Goal: Information Seeking & Learning: Learn about a topic

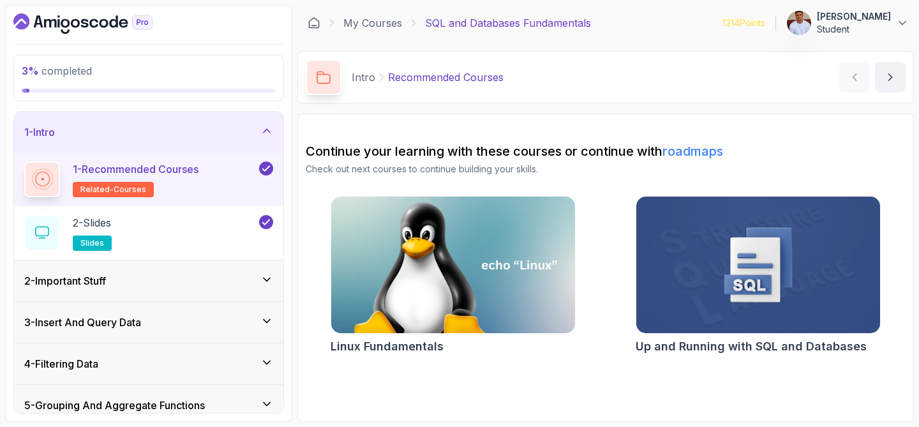
click at [100, 282] on h3 "2 - Important Stuff" at bounding box center [65, 280] width 82 height 15
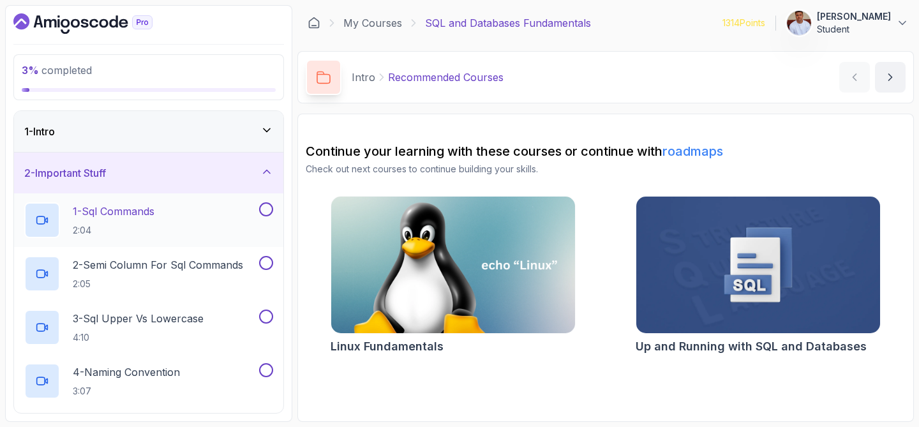
click at [155, 212] on p "1 - Sql Commands" at bounding box center [114, 211] width 82 height 15
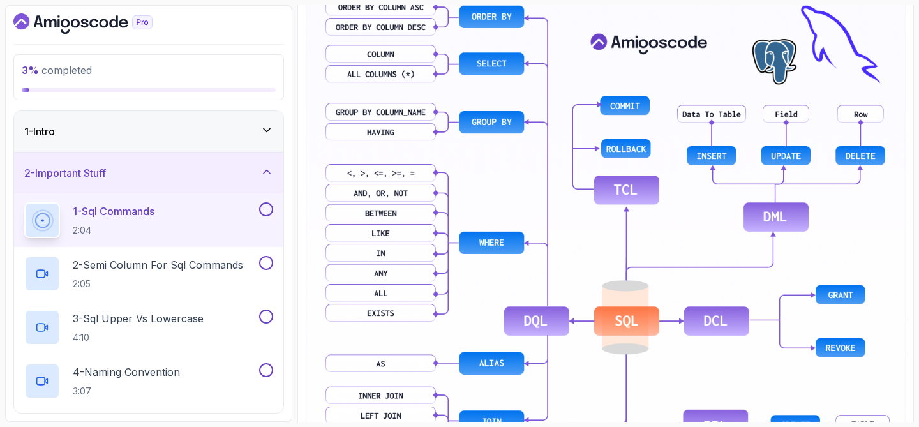
scroll to position [619, 0]
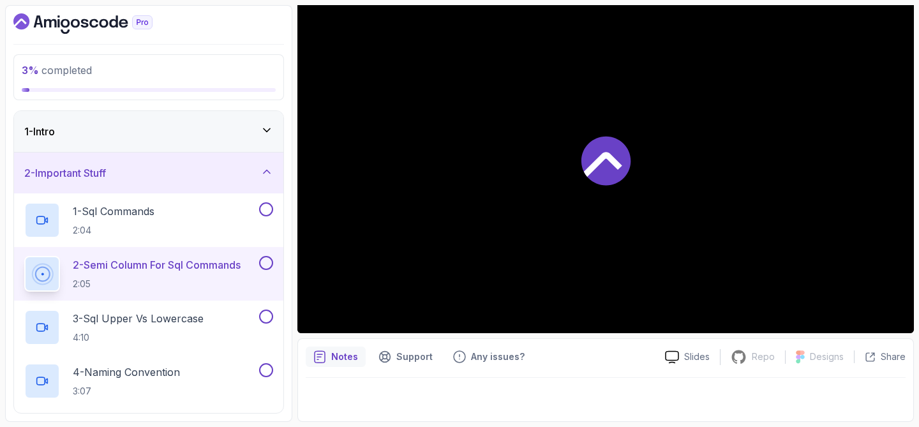
scroll to position [127, 0]
click at [121, 216] on p "1 - Sql Commands" at bounding box center [114, 211] width 82 height 15
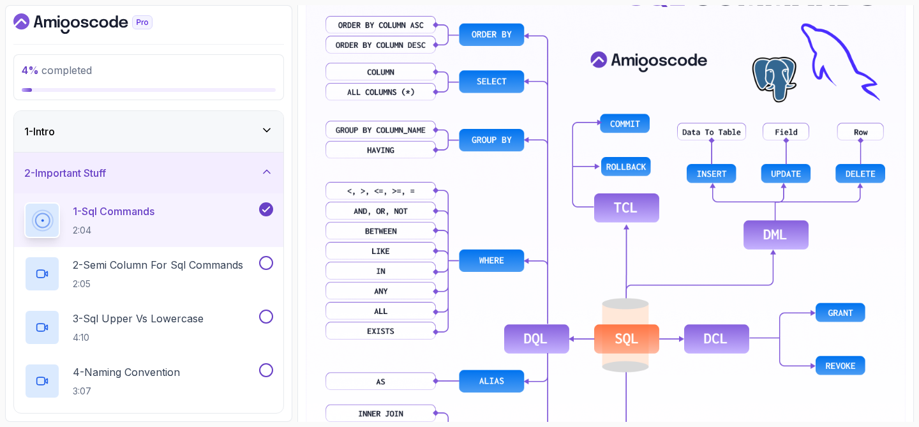
scroll to position [603, 0]
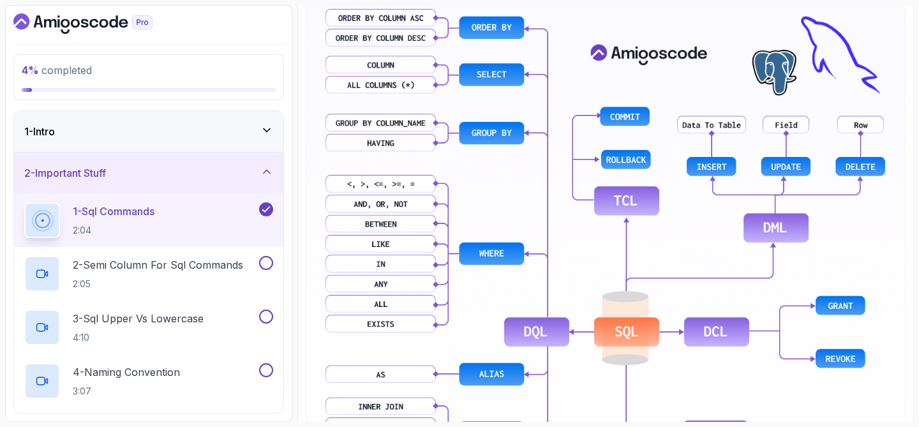
click at [748, 45] on img at bounding box center [606, 330] width 600 height 744
click at [181, 264] on p "2 - Semi Column For Sql Commands" at bounding box center [158, 264] width 170 height 15
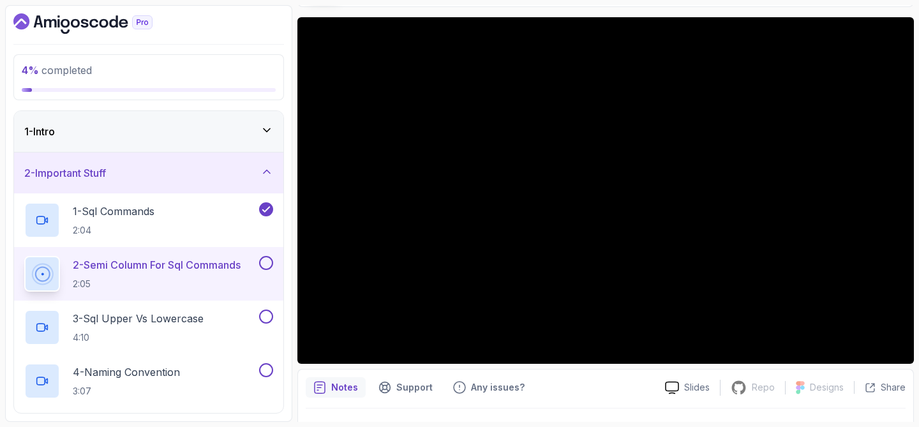
scroll to position [96, 0]
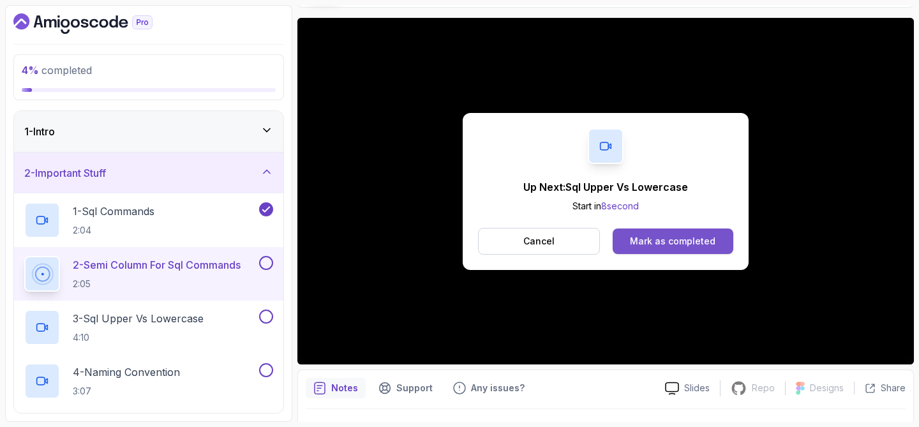
click at [648, 246] on div "Mark as completed" at bounding box center [673, 241] width 86 height 13
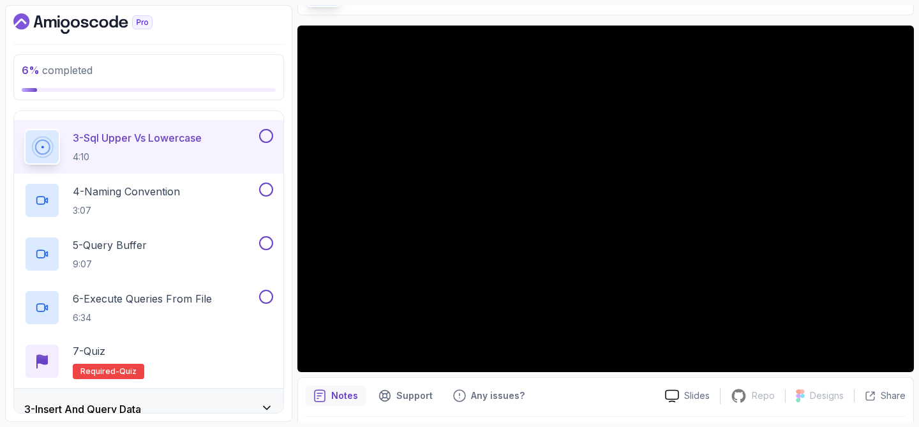
scroll to position [87, 0]
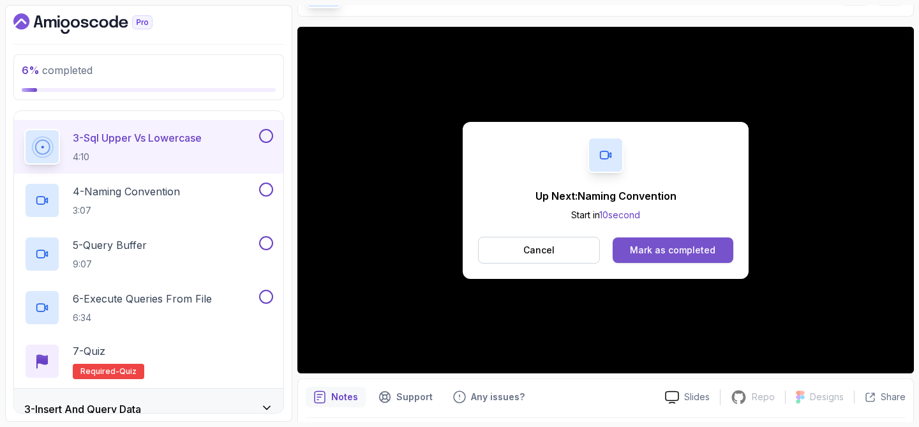
click at [661, 238] on button "Mark as completed" at bounding box center [673, 250] width 121 height 26
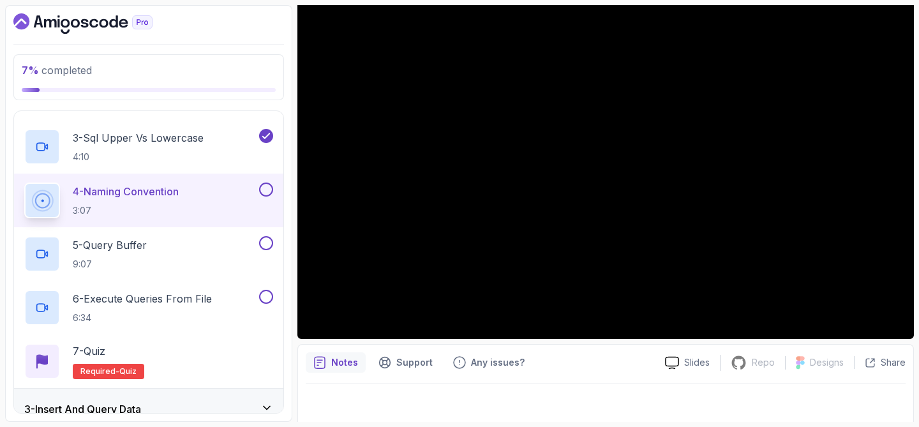
scroll to position [127, 0]
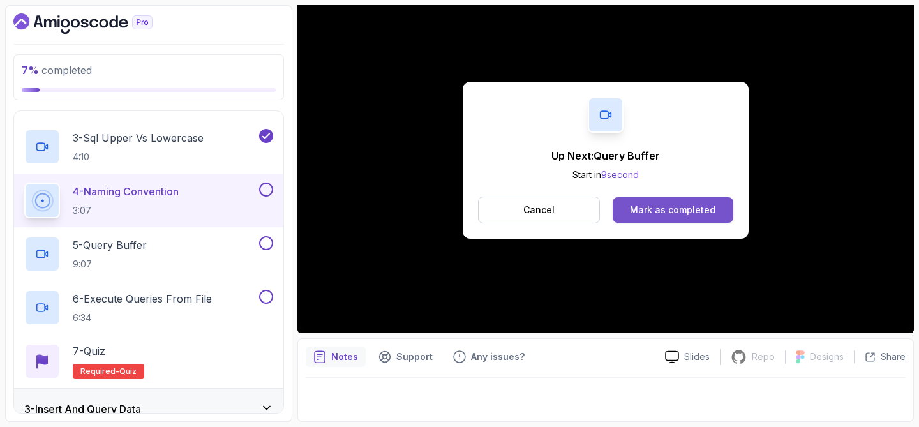
click at [642, 200] on button "Mark as completed" at bounding box center [673, 210] width 121 height 26
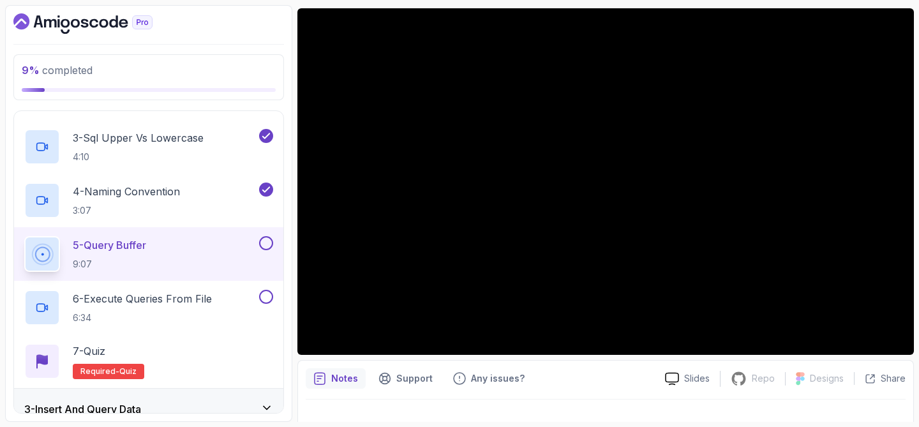
scroll to position [102, 0]
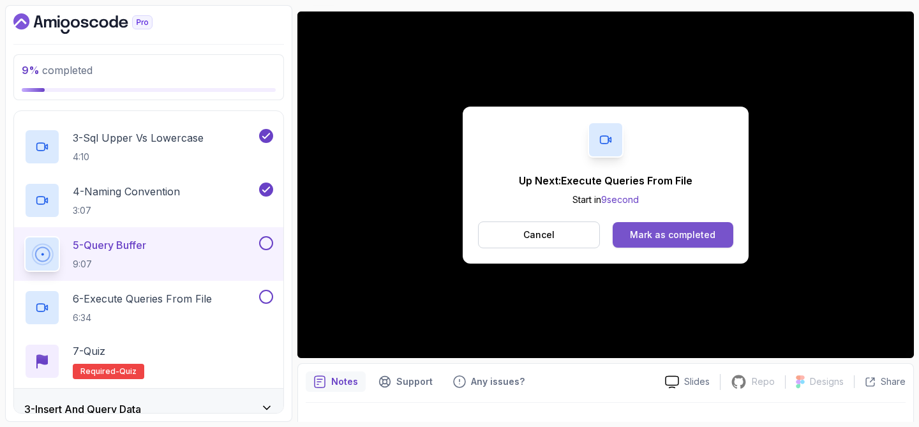
click at [643, 231] on div "Mark as completed" at bounding box center [673, 235] width 86 height 13
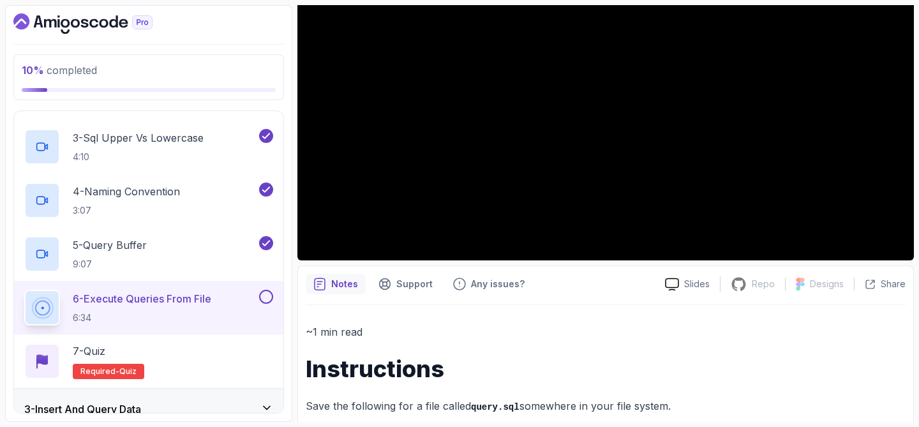
scroll to position [197, 0]
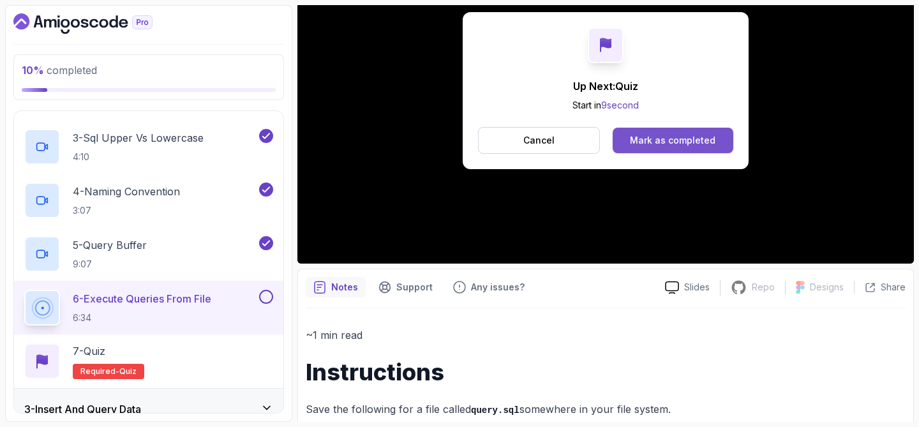
click at [677, 135] on div "Mark as completed" at bounding box center [673, 140] width 86 height 13
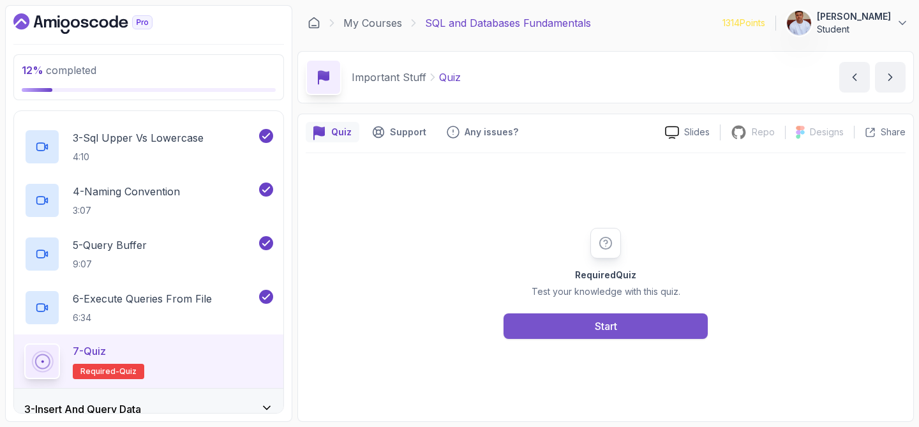
click at [585, 330] on button "Start" at bounding box center [606, 326] width 204 height 26
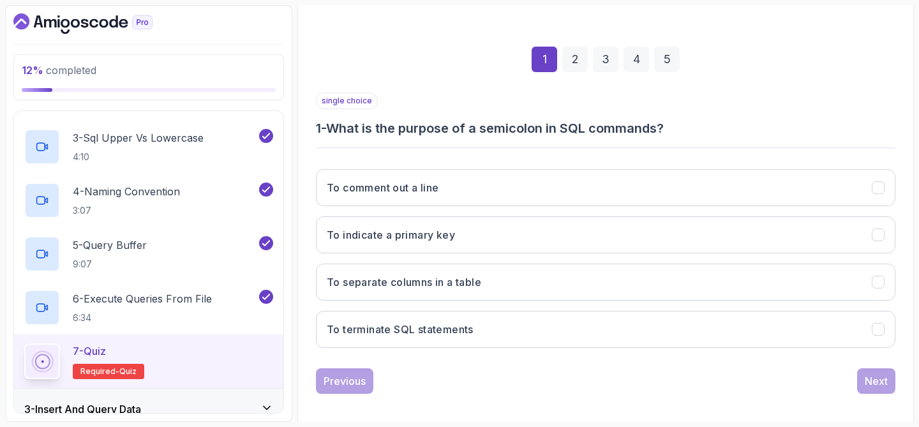
scroll to position [163, 0]
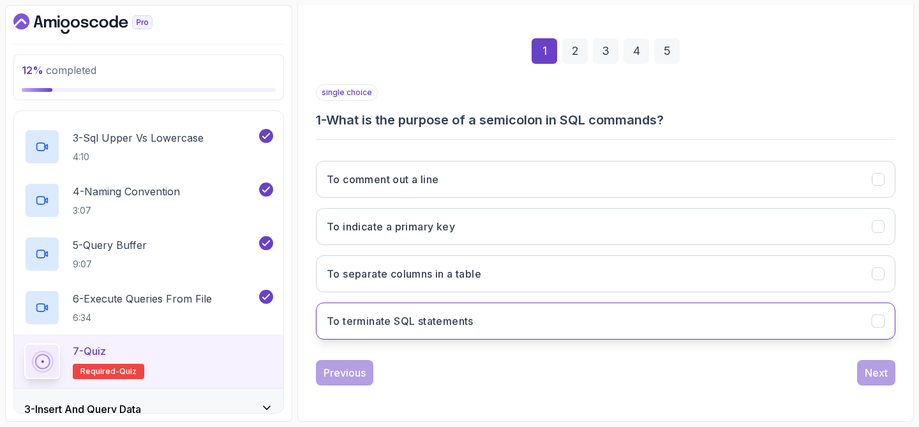
click at [471, 331] on button "To terminate SQL statements" at bounding box center [606, 321] width 580 height 37
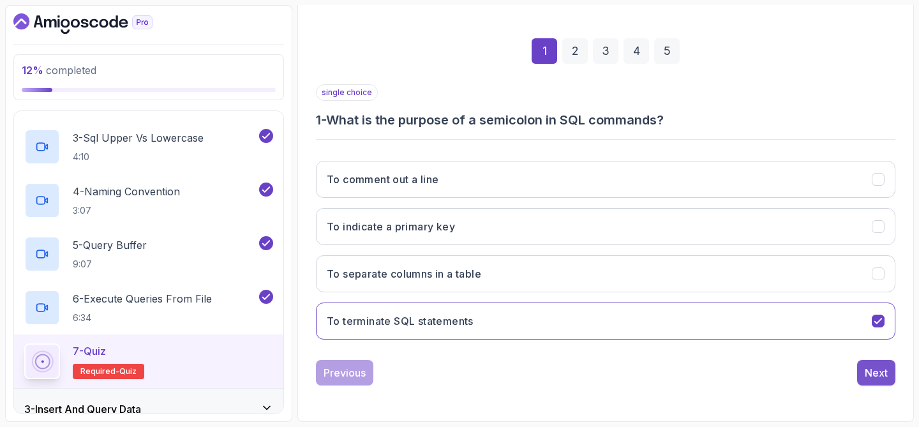
click at [875, 368] on div "Next" at bounding box center [876, 372] width 23 height 15
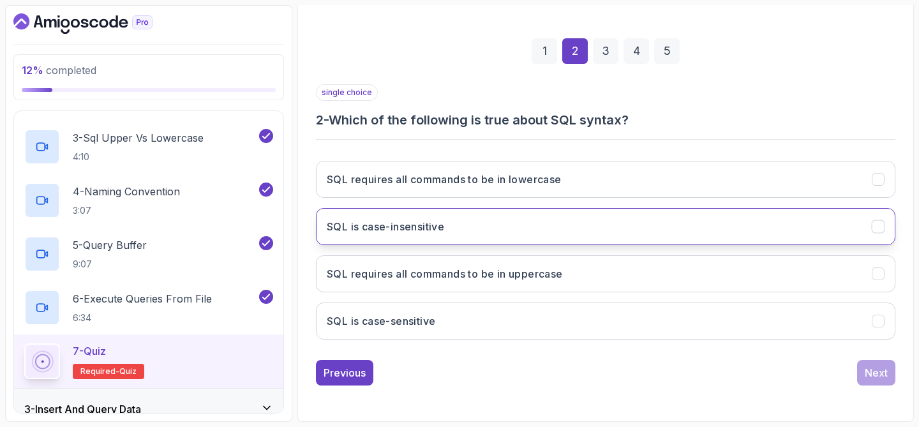
click at [621, 226] on button "SQL is case-insensitive" at bounding box center [606, 226] width 580 height 37
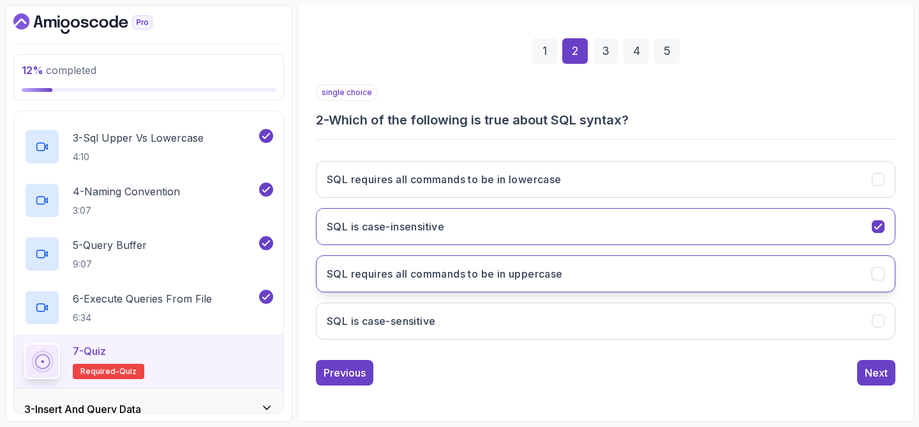
click at [659, 265] on button "SQL requires all commands to be in uppercase" at bounding box center [606, 273] width 580 height 37
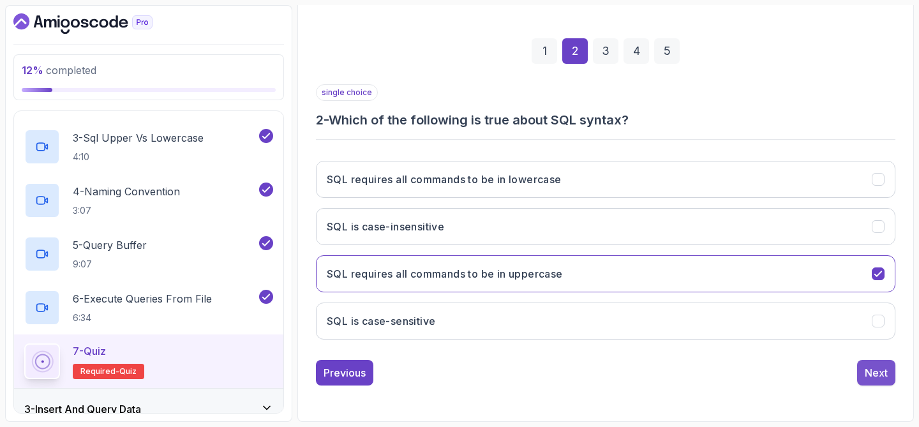
click at [870, 379] on div "Next" at bounding box center [876, 372] width 23 height 15
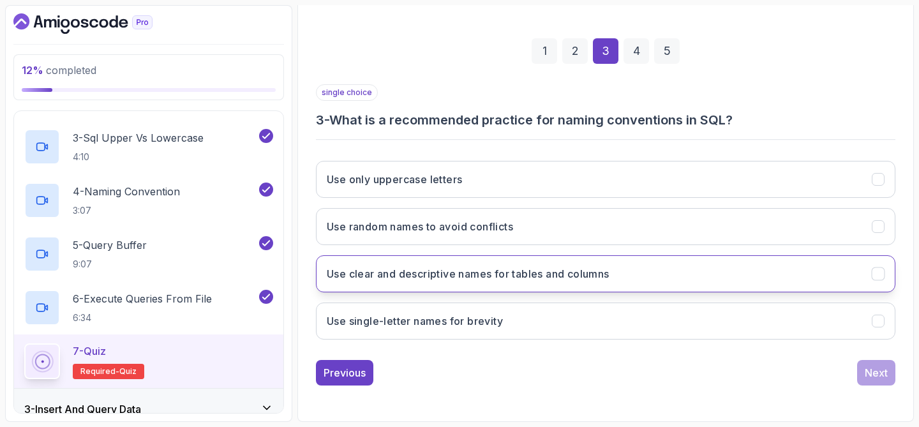
click at [642, 283] on button "Use clear and descriptive names for tables and columns" at bounding box center [606, 273] width 580 height 37
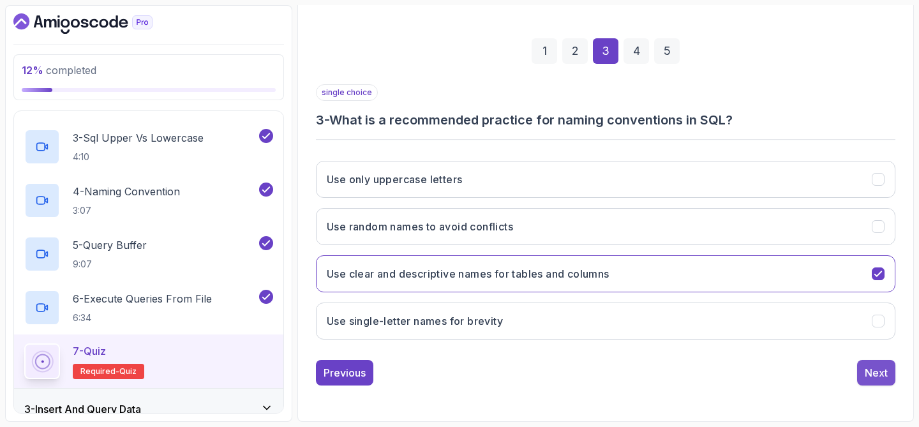
click at [866, 373] on div "Next" at bounding box center [876, 372] width 23 height 15
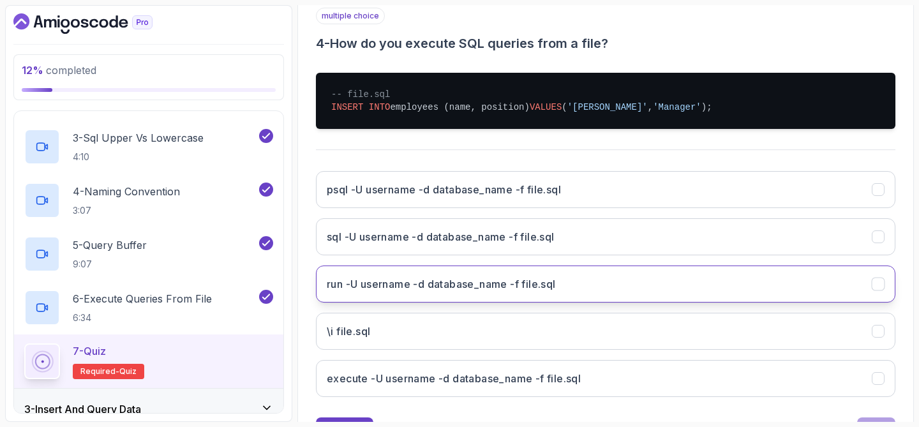
scroll to position [248, 0]
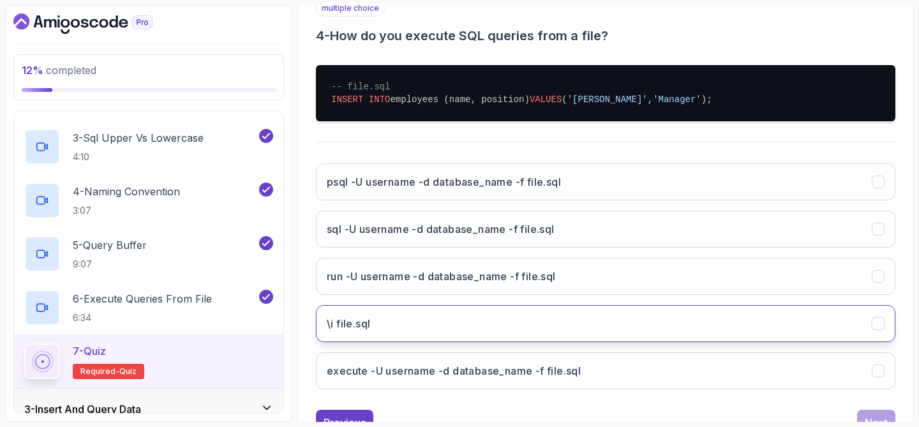
click at [579, 331] on button "\i file.sql" at bounding box center [606, 323] width 580 height 37
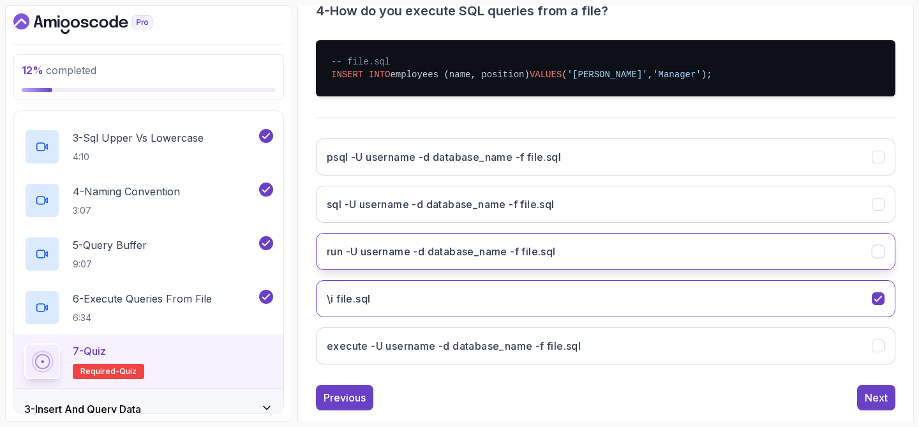
scroll to position [272, 0]
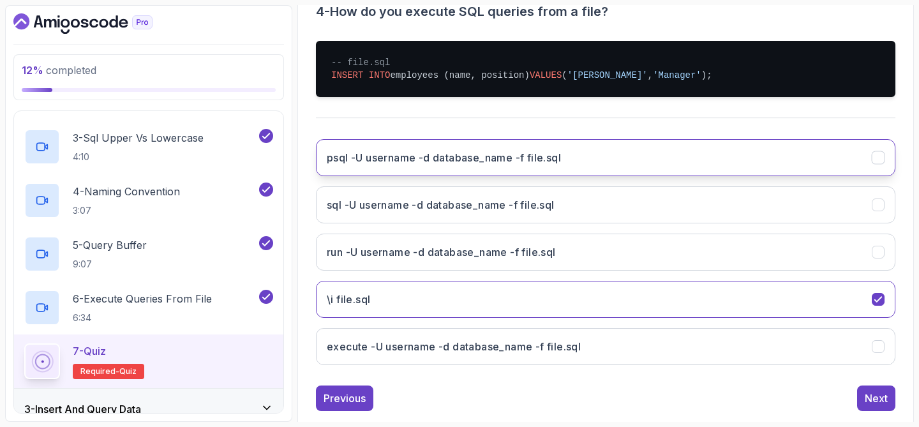
click at [595, 155] on button "psql -U username -d database_name -f file.sql" at bounding box center [606, 157] width 580 height 37
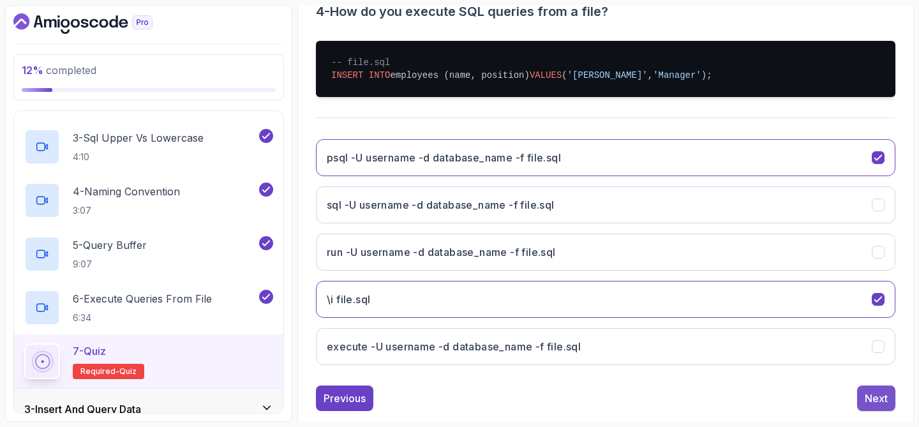
click at [869, 402] on div "Next" at bounding box center [876, 398] width 23 height 15
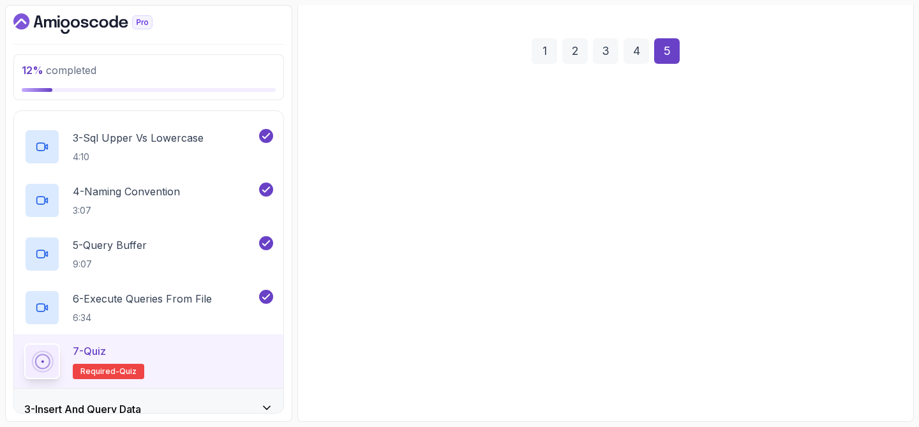
scroll to position [163, 0]
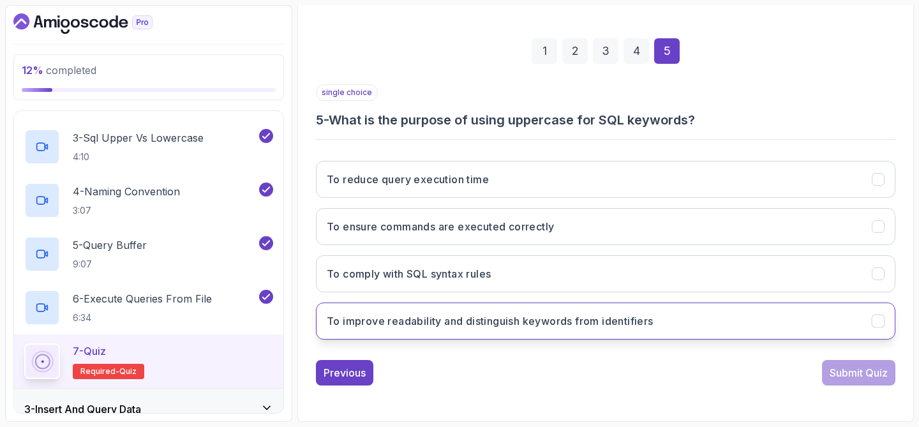
click at [645, 310] on button "To improve readability and distinguish keywords from identifiers" at bounding box center [606, 321] width 580 height 37
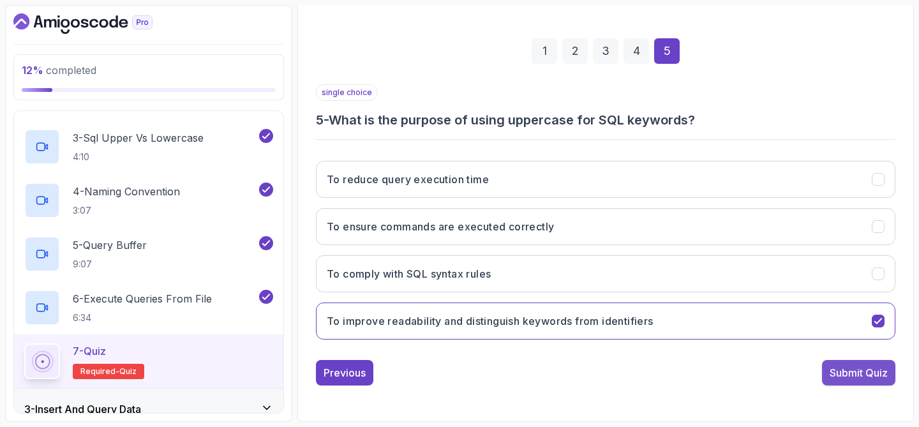
click at [847, 377] on div "Submit Quiz" at bounding box center [859, 372] width 58 height 15
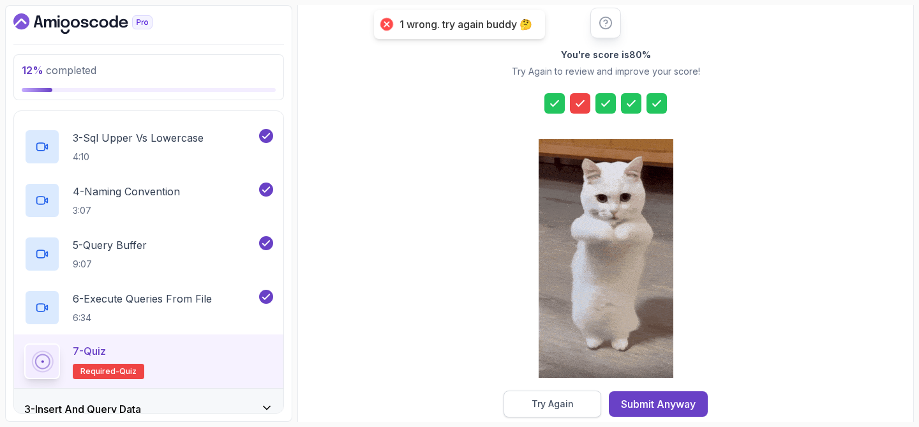
click at [549, 402] on div "Try Again" at bounding box center [553, 404] width 42 height 13
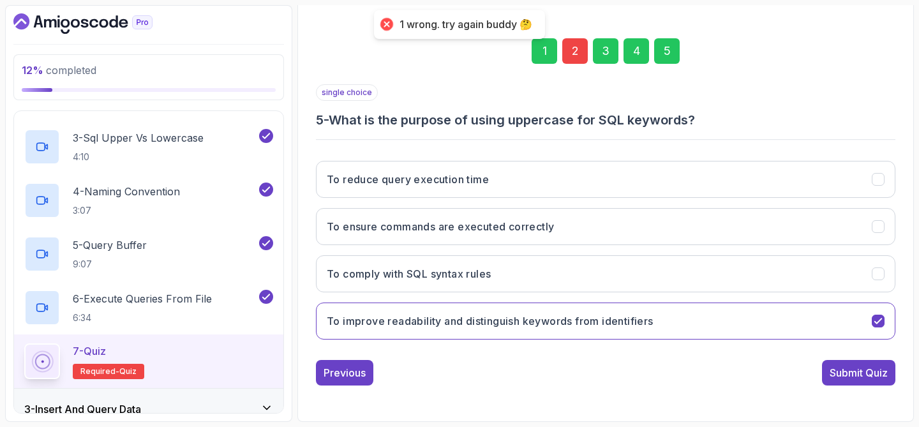
click at [580, 49] on div "2" at bounding box center [575, 51] width 26 height 26
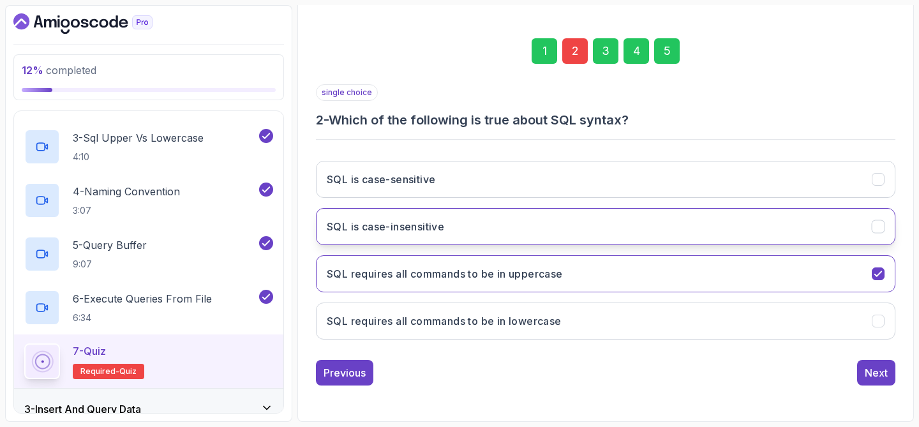
click at [519, 220] on button "SQL is case-insensitive" at bounding box center [606, 226] width 580 height 37
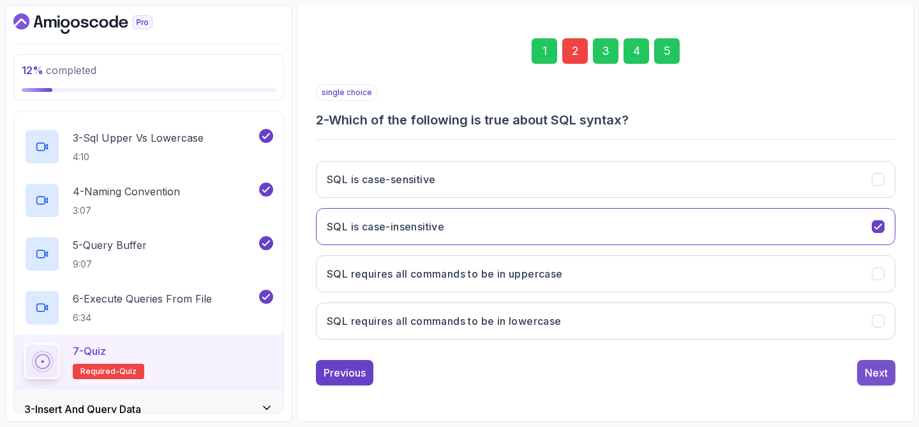
click at [863, 375] on button "Next" at bounding box center [876, 373] width 38 height 26
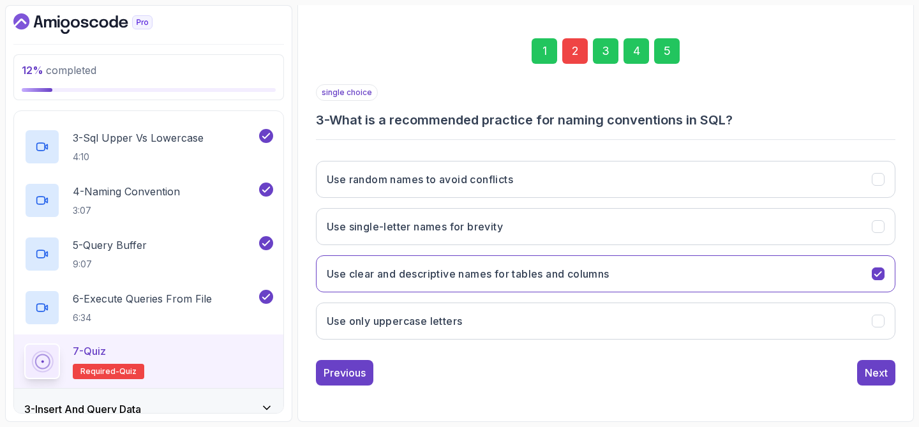
click at [676, 53] on div "5" at bounding box center [667, 51] width 26 height 26
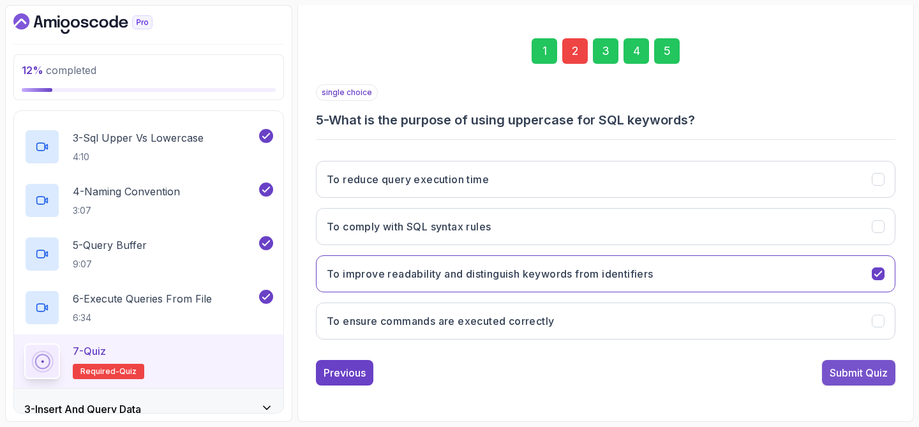
click at [876, 373] on div "Submit Quiz" at bounding box center [859, 372] width 58 height 15
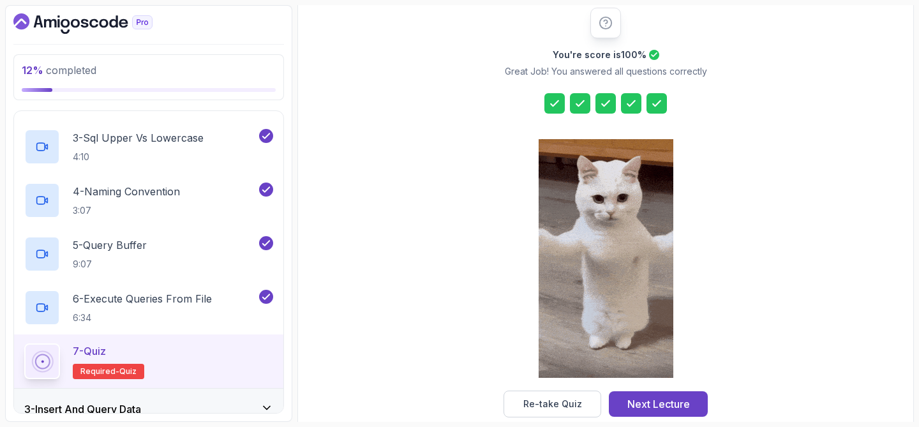
scroll to position [185, 0]
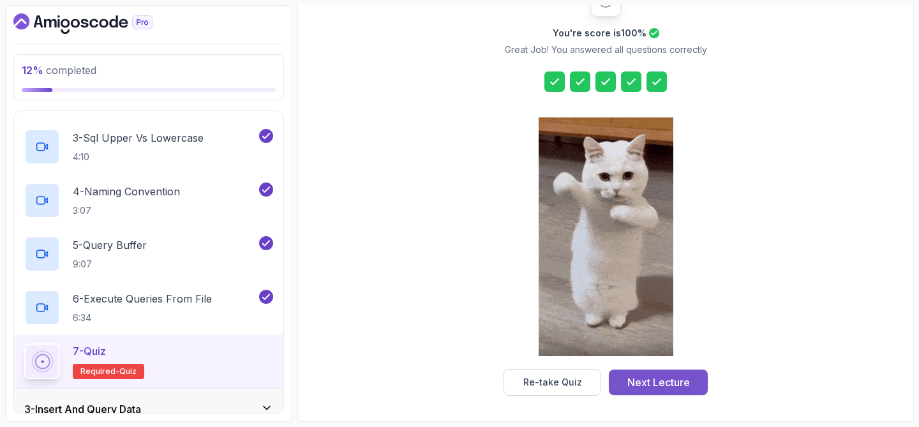
click at [635, 383] on div "Next Lecture" at bounding box center [659, 382] width 63 height 15
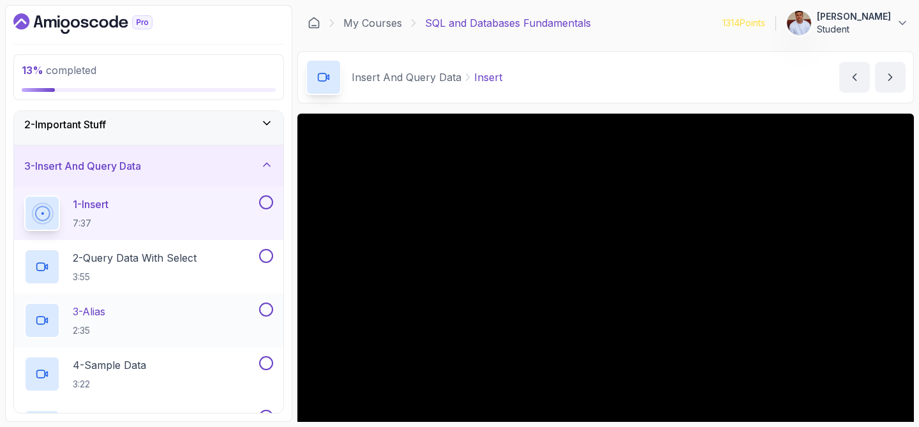
scroll to position [41, 0]
